Goal: Check status: Check status

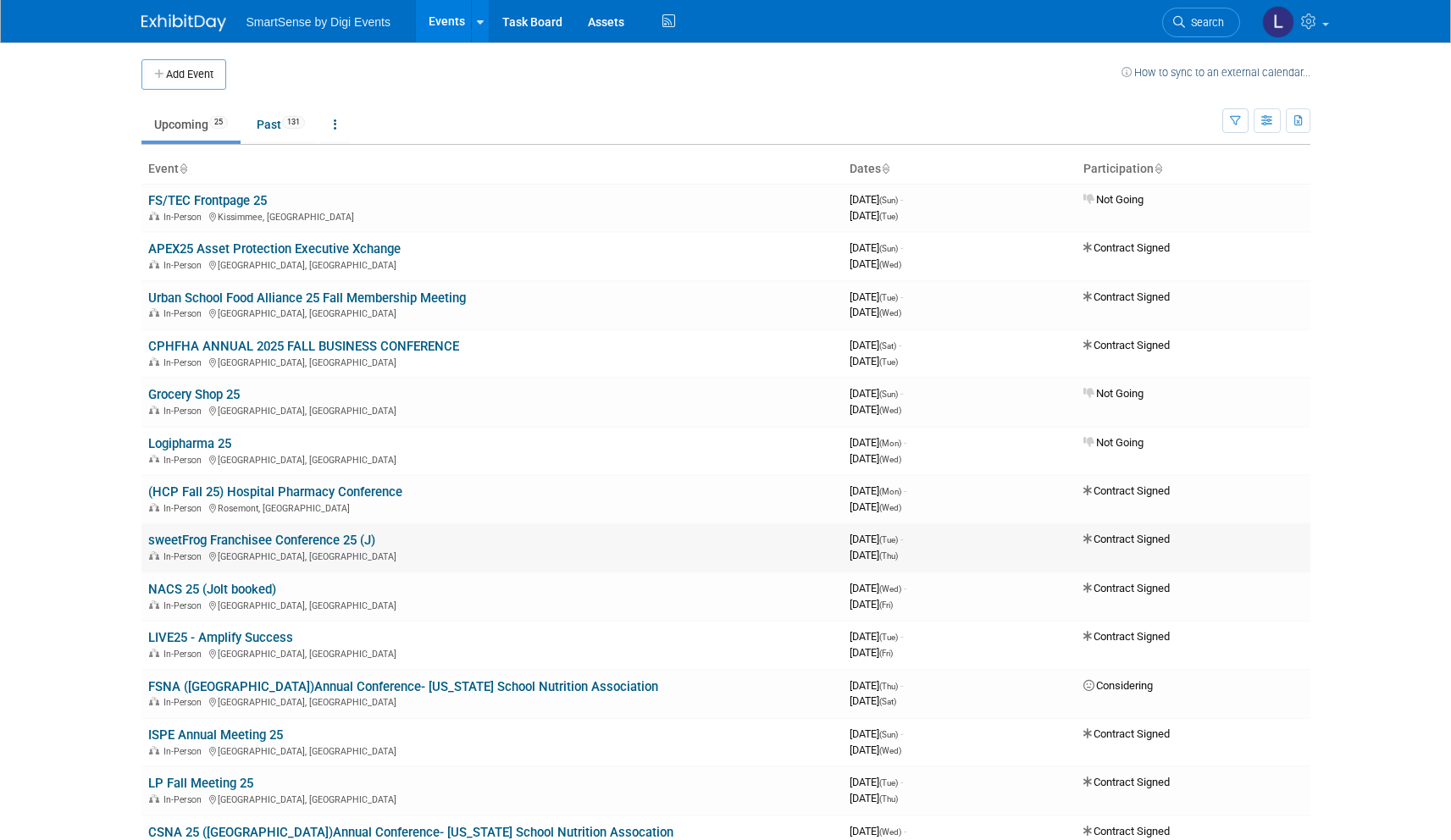
scroll to position [11, 0]
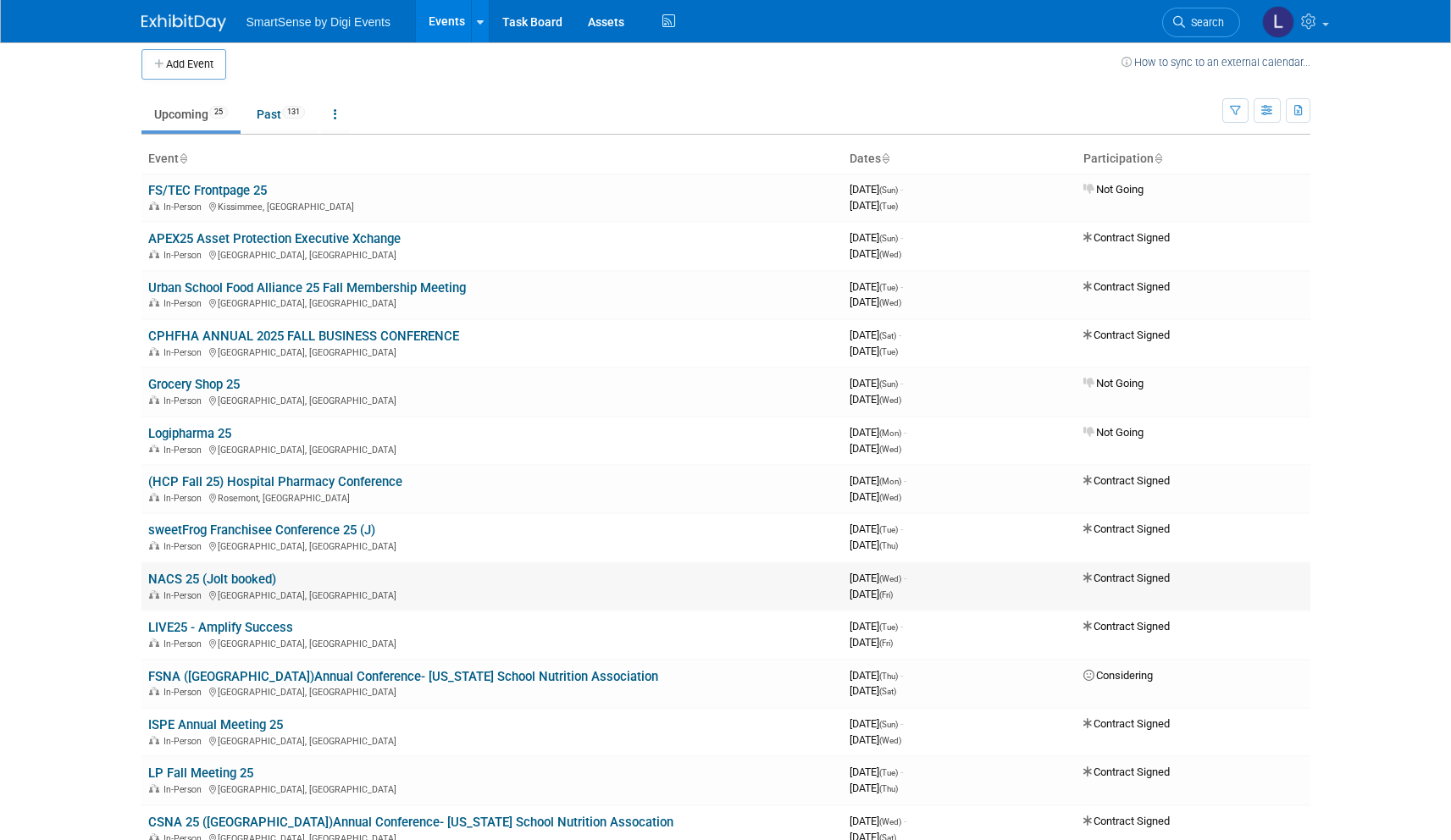
click at [244, 571] on link "NACS 25 (Jolt booked)" at bounding box center [212, 579] width 128 height 15
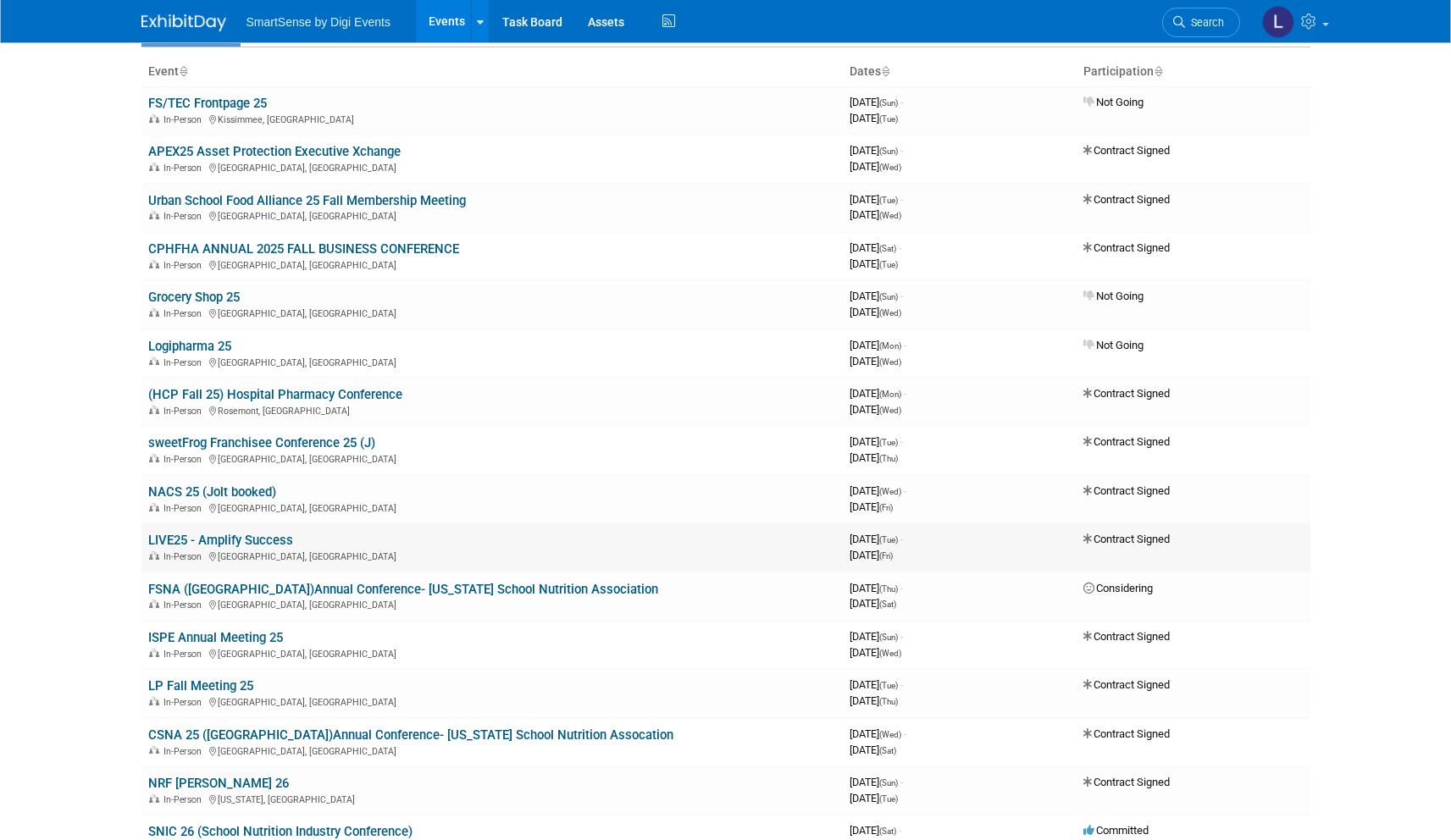
scroll to position [77, 0]
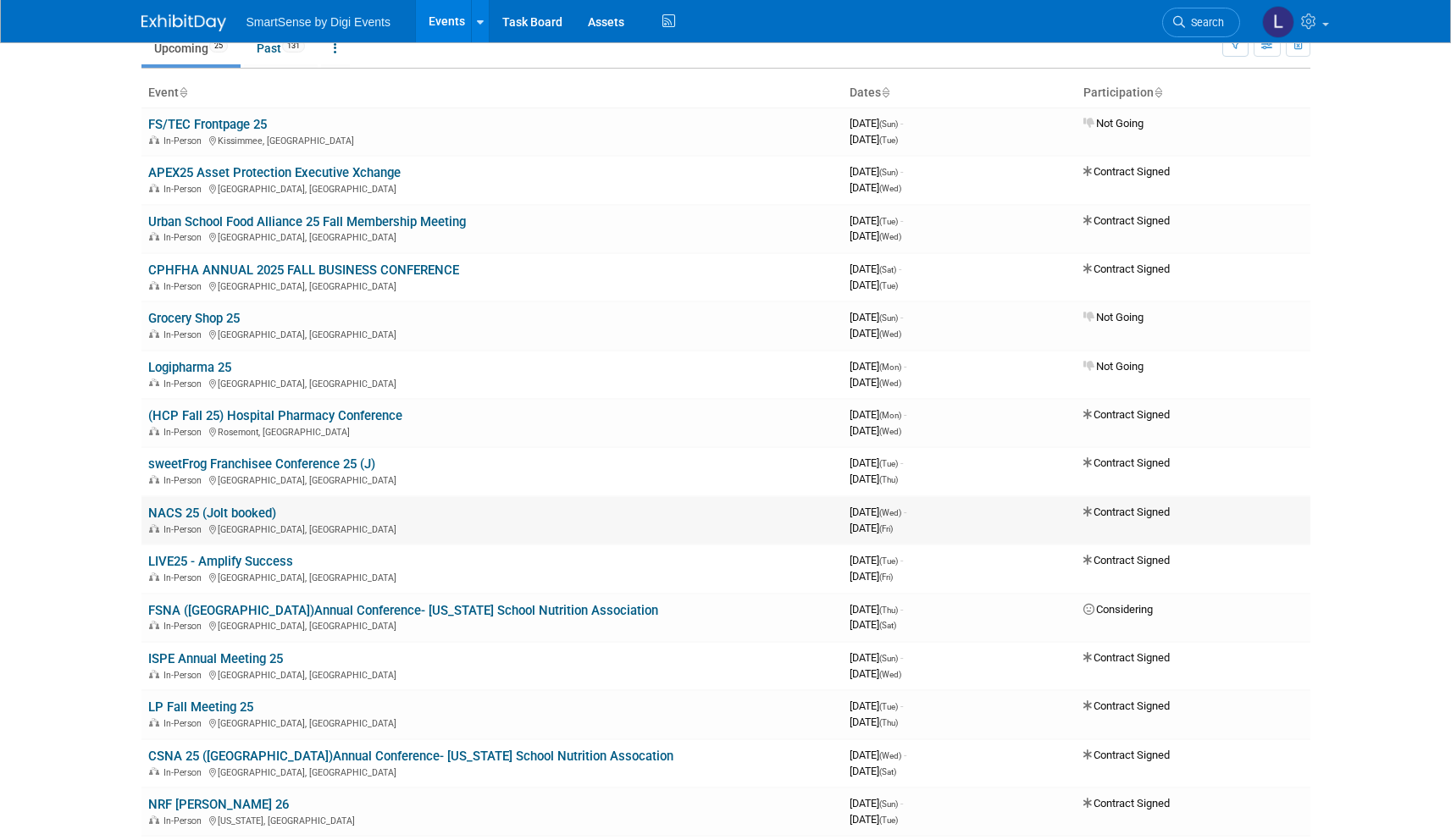
click at [256, 509] on link "NACS 25 (Jolt booked)" at bounding box center [212, 513] width 128 height 15
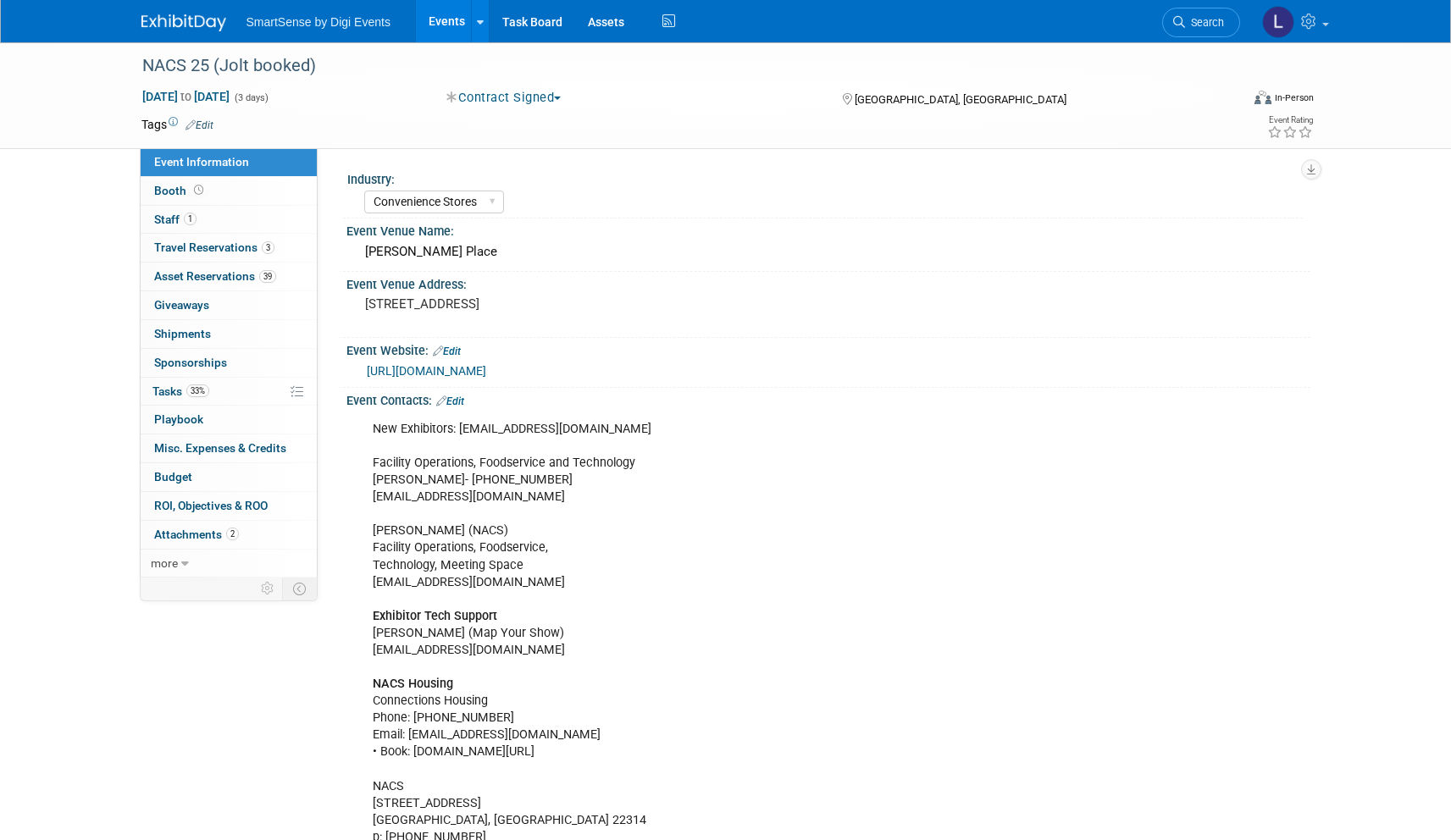
select select "Convenience Stores"
click at [192, 203] on link "Booth" at bounding box center [229, 190] width 176 height 28
select select "Convenience Stores"
click at [183, 189] on span "Booth" at bounding box center [180, 190] width 53 height 13
